Goal: Transaction & Acquisition: Purchase product/service

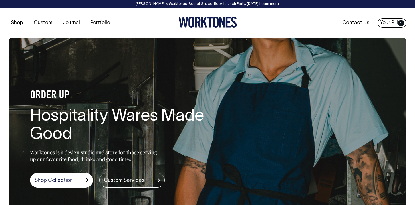
click at [398, 24] on span "1" at bounding box center [401, 23] width 6 height 6
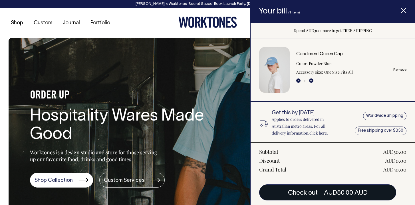
click at [347, 191] on span "AUD50.00 AUD" at bounding box center [346, 193] width 44 height 6
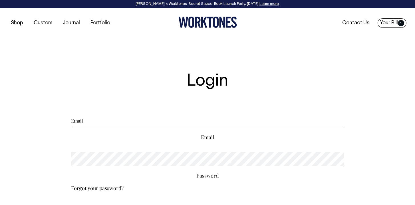
click at [394, 22] on link "Your Bill 1" at bounding box center [392, 22] width 29 height 9
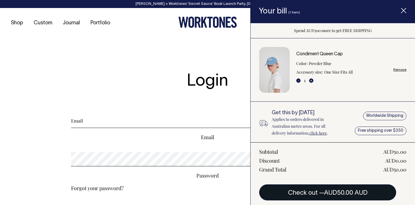
click at [300, 189] on button "Check out — AUD50.00 AUD" at bounding box center [327, 192] width 137 height 16
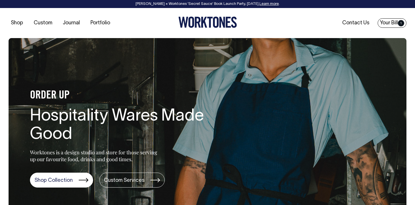
click at [403, 22] on span "1" at bounding box center [401, 23] width 6 height 6
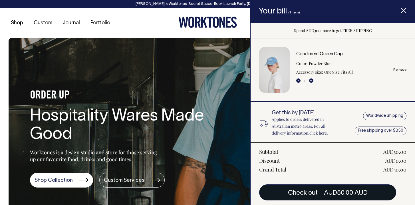
click at [338, 191] on span "AUD50.00 AUD" at bounding box center [346, 193] width 44 height 6
